Goal: Task Accomplishment & Management: Complete application form

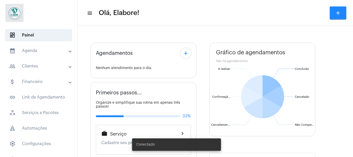
type input "[URL][DOMAIN_NAME]"
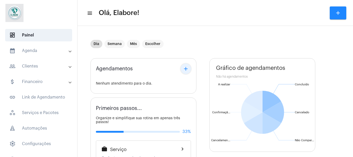
click at [188, 71] on mat-icon "add" at bounding box center [186, 69] width 6 height 6
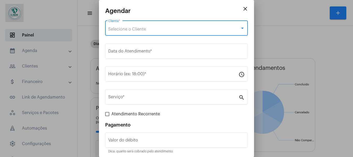
click at [204, 28] on div "Selecione o Cliente" at bounding box center [174, 29] width 132 height 5
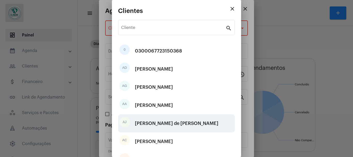
click at [194, 128] on div "AJ [PERSON_NAME] de [PERSON_NAME]" at bounding box center [176, 123] width 117 height 18
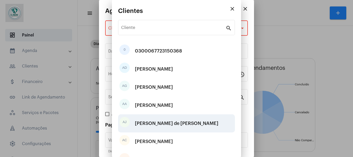
type input "R$"
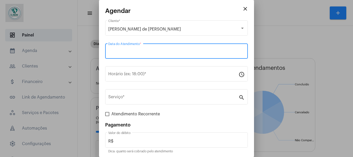
click at [192, 52] on input "Data do Atendimento *" at bounding box center [176, 52] width 137 height 5
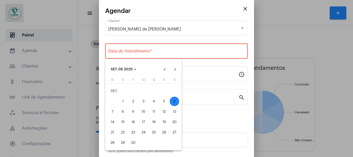
click at [173, 98] on div "6" at bounding box center [174, 101] width 9 height 9
type input "[DATE]"
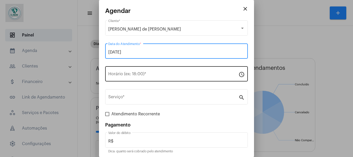
click at [156, 73] on input "Horário (ex: 18:00) *" at bounding box center [173, 75] width 130 height 5
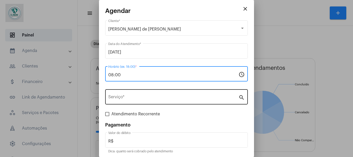
type input "08:00"
click at [164, 99] on input "Serviço *" at bounding box center [173, 98] width 130 height 5
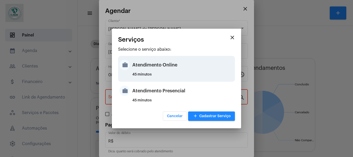
click at [164, 68] on div "Atendimento Online" at bounding box center [182, 65] width 101 height 16
type input "Atendimento Online"
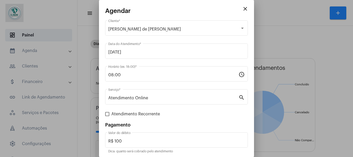
scroll to position [19, 0]
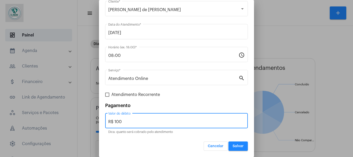
drag, startPoint x: 124, startPoint y: 121, endPoint x: 99, endPoint y: 122, distance: 24.8
click at [99, 122] on mat-dialog-container "close Agendar [PERSON_NAME] de [PERSON_NAME] Cliente * [DATE] Data do Atendimen…" at bounding box center [176, 78] width 155 height 157
click at [129, 129] on div "R$ 100 Valor do débito Dica: quanto será cobrado pelo atendimento" at bounding box center [176, 123] width 143 height 21
drag, startPoint x: 126, startPoint y: 122, endPoint x: 115, endPoint y: 122, distance: 11.1
click at [115, 122] on input "R$ 100" at bounding box center [176, 121] width 137 height 5
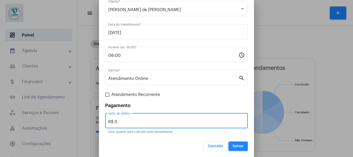
type input "R$ 0"
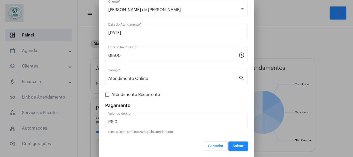
click at [158, 107] on div "Pagamento" at bounding box center [176, 105] width 143 height 5
click at [235, 145] on span "Salvar" at bounding box center [238, 146] width 11 height 4
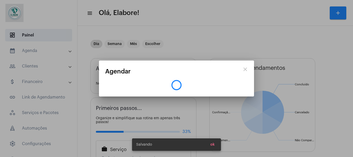
scroll to position [0, 0]
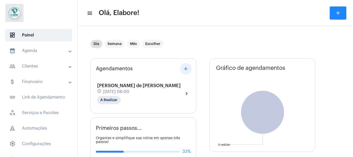
click at [187, 69] on mat-icon "add" at bounding box center [186, 69] width 6 height 6
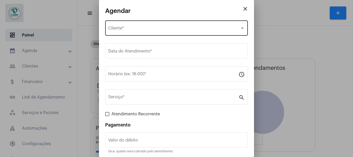
click at [162, 26] on div "Selecione o Cliente Cliente *" at bounding box center [176, 27] width 137 height 16
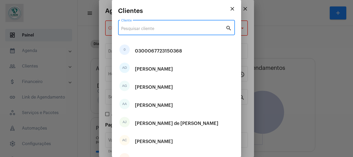
click at [157, 28] on input "Cliente" at bounding box center [173, 28] width 104 height 5
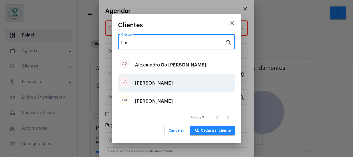
type input "Lor"
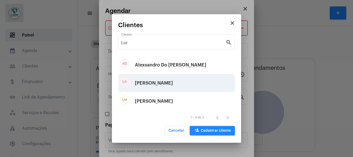
click at [162, 81] on div "[PERSON_NAME]" at bounding box center [154, 83] width 38 height 16
type input "R$"
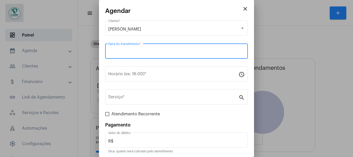
click at [160, 53] on input "Data do Atendimento *" at bounding box center [176, 52] width 137 height 5
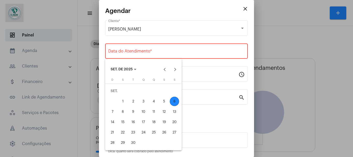
click at [175, 103] on div "6" at bounding box center [174, 101] width 9 height 9
type input "[DATE]"
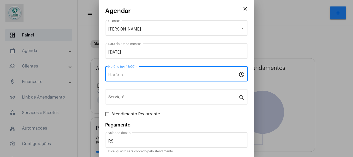
click at [142, 77] on input "Horário (ex: 18:00) *" at bounding box center [173, 75] width 130 height 5
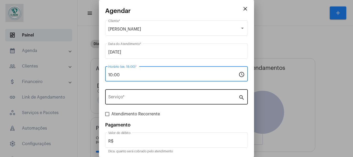
type input "10:00"
click at [155, 100] on input "Serviço *" at bounding box center [173, 98] width 130 height 5
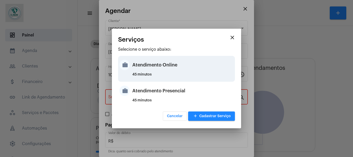
click at [155, 70] on div "Atendimento Online" at bounding box center [182, 65] width 101 height 16
type input "Atendimento Online"
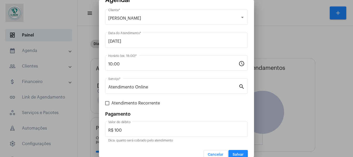
scroll to position [19, 0]
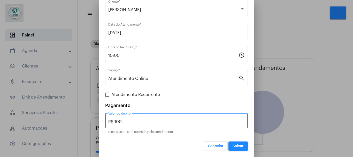
drag, startPoint x: 133, startPoint y: 123, endPoint x: 114, endPoint y: 121, distance: 19.2
click at [114, 121] on input "R$ 100" at bounding box center [176, 121] width 137 height 5
type input "R$ 0"
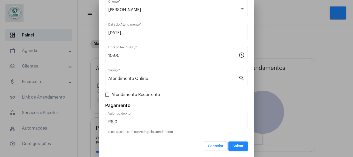
click at [196, 102] on form "[PERSON_NAME] Cliente * [DATE] Data do Atendimento * 10:00 Horário (ex: 18:00) …" at bounding box center [176, 75] width 143 height 151
click at [239, 146] on span "Salvar" at bounding box center [238, 146] width 11 height 4
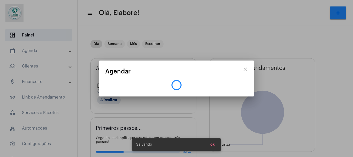
scroll to position [0, 0]
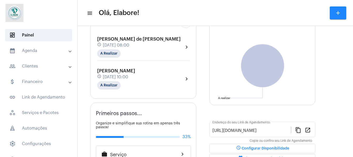
scroll to position [46, 0]
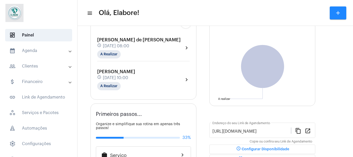
click at [187, 50] on mat-icon "chevron_right" at bounding box center [187, 48] width 6 height 6
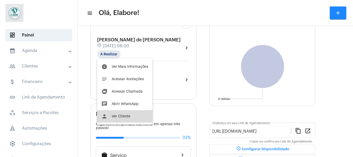
click at [127, 116] on span "Ver Cliente" at bounding box center [121, 117] width 19 height 4
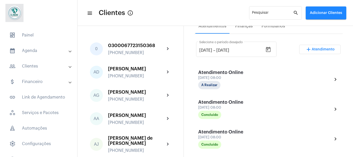
scroll to position [99, 0]
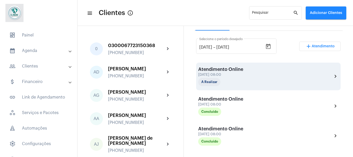
click at [333, 76] on mat-icon "chevron_right" at bounding box center [336, 76] width 6 height 6
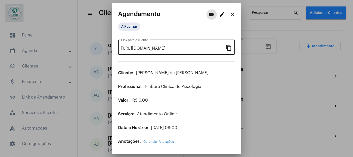
click at [228, 47] on mat-icon "content_copy" at bounding box center [229, 47] width 6 height 6
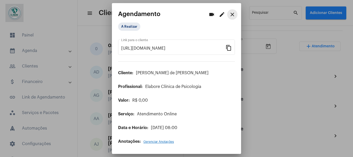
click at [232, 17] on mat-icon "close" at bounding box center [232, 14] width 6 height 6
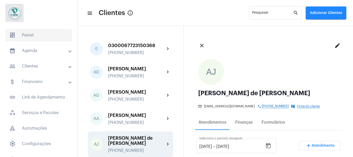
click at [31, 35] on span "dashboard Painel" at bounding box center [38, 35] width 67 height 12
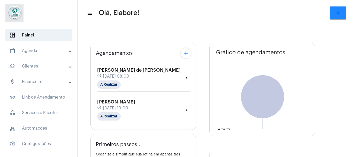
type input "[URL][DOMAIN_NAME]"
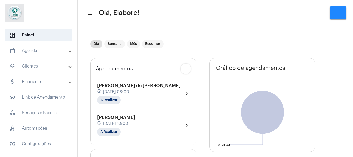
click at [153, 109] on div "[PERSON_NAME] de [PERSON_NAME] schedule [DATE] 08:00 A Realizar chevron_right […" at bounding box center [143, 107] width 95 height 61
